Goal: Information Seeking & Learning: Learn about a topic

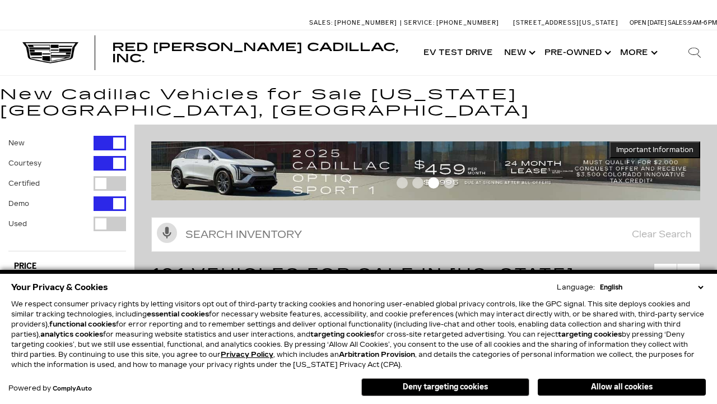
scroll to position [609, 0]
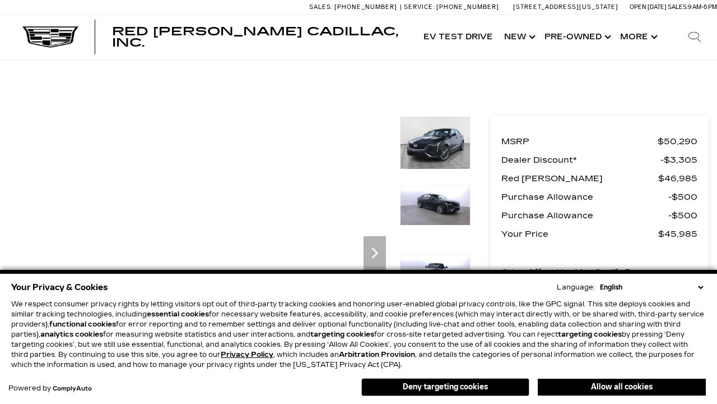
scroll to position [549, 0]
